Goal: Task Accomplishment & Management: Manage account settings

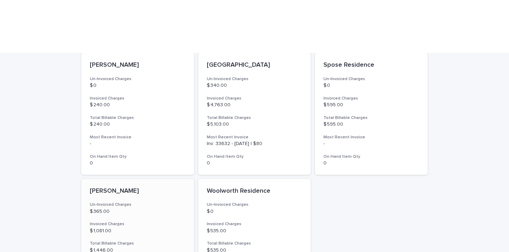
scroll to position [470, 0]
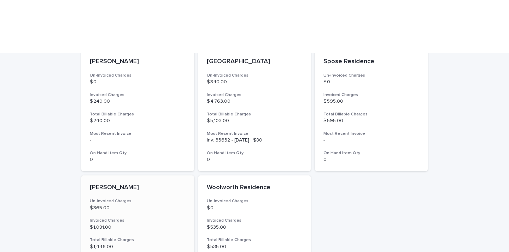
click at [101, 184] on p "[PERSON_NAME]" at bounding box center [138, 188] width 96 height 8
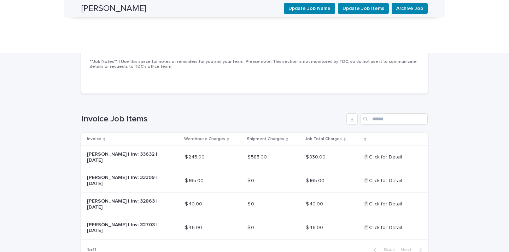
scroll to position [164, 0]
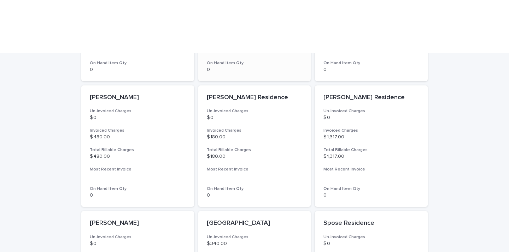
scroll to position [314, 0]
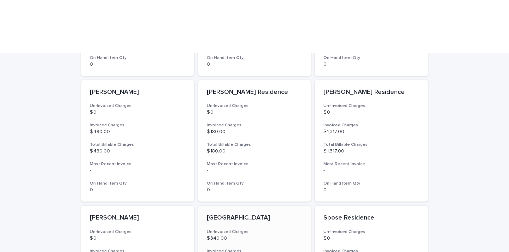
click at [228, 215] on p "[GEOGRAPHIC_DATA]" at bounding box center [255, 219] width 96 height 8
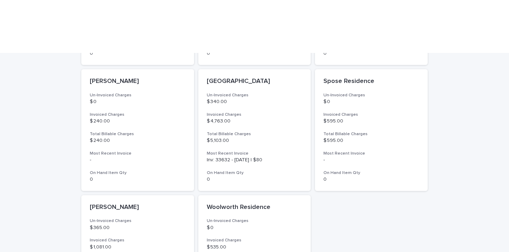
scroll to position [444, 0]
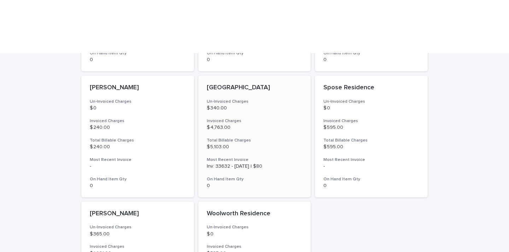
click at [224, 84] on p "[GEOGRAPHIC_DATA]" at bounding box center [255, 88] width 96 height 8
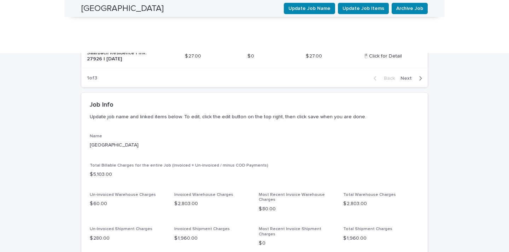
scroll to position [488, 0]
